Goal: Navigation & Orientation: Find specific page/section

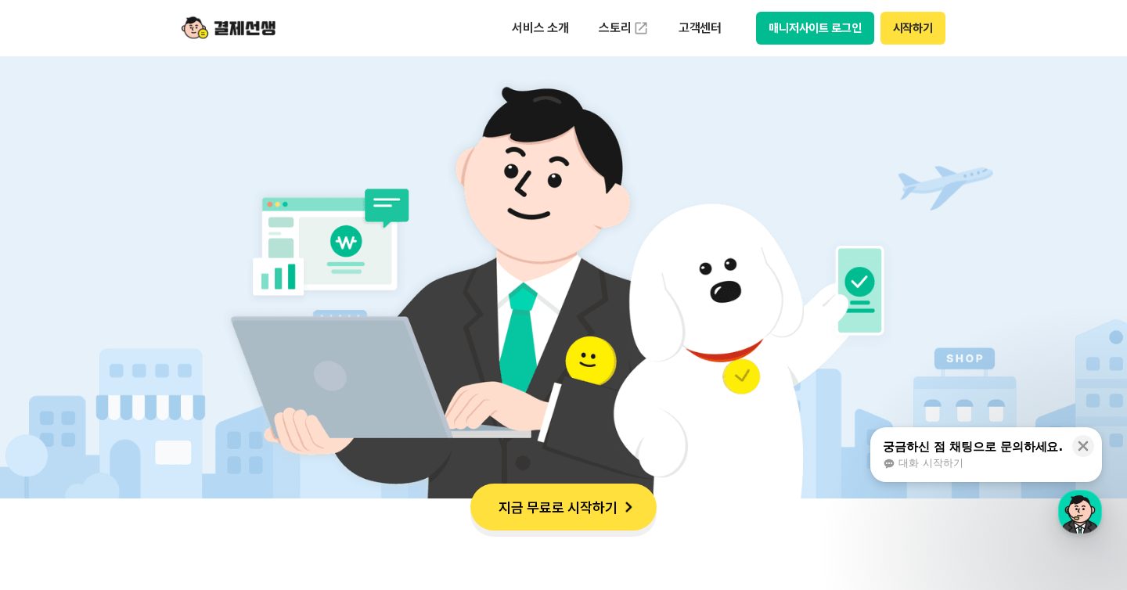
scroll to position [999, 0]
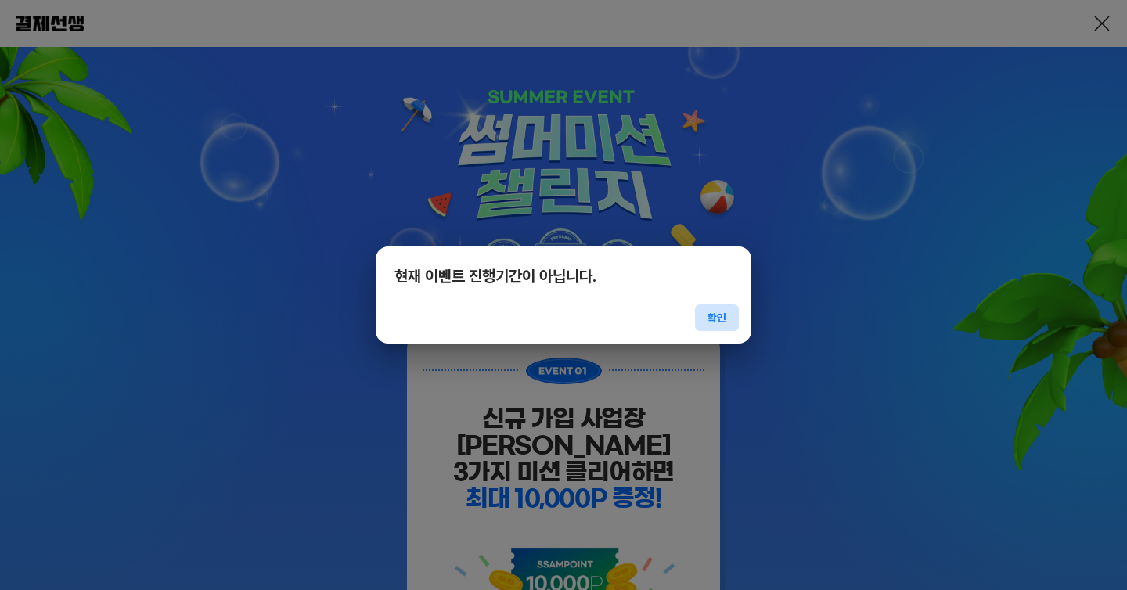
click at [711, 319] on button "확인" at bounding box center [717, 317] width 44 height 27
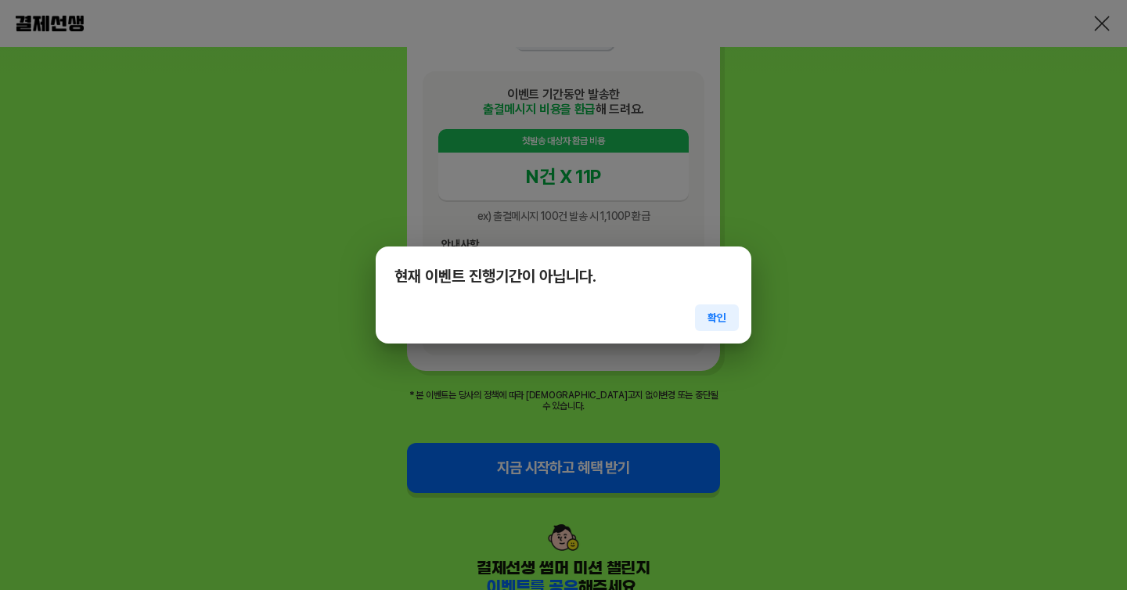
scroll to position [1971, 0]
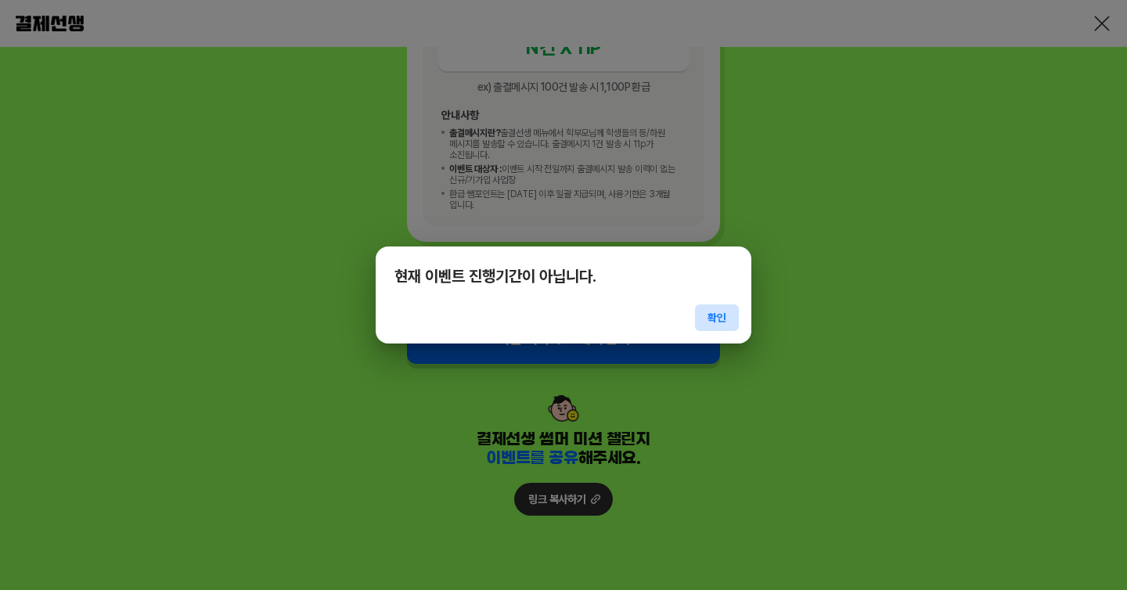
click at [735, 314] on button "확인" at bounding box center [717, 317] width 44 height 27
